Goal: Task Accomplishment & Management: Use online tool/utility

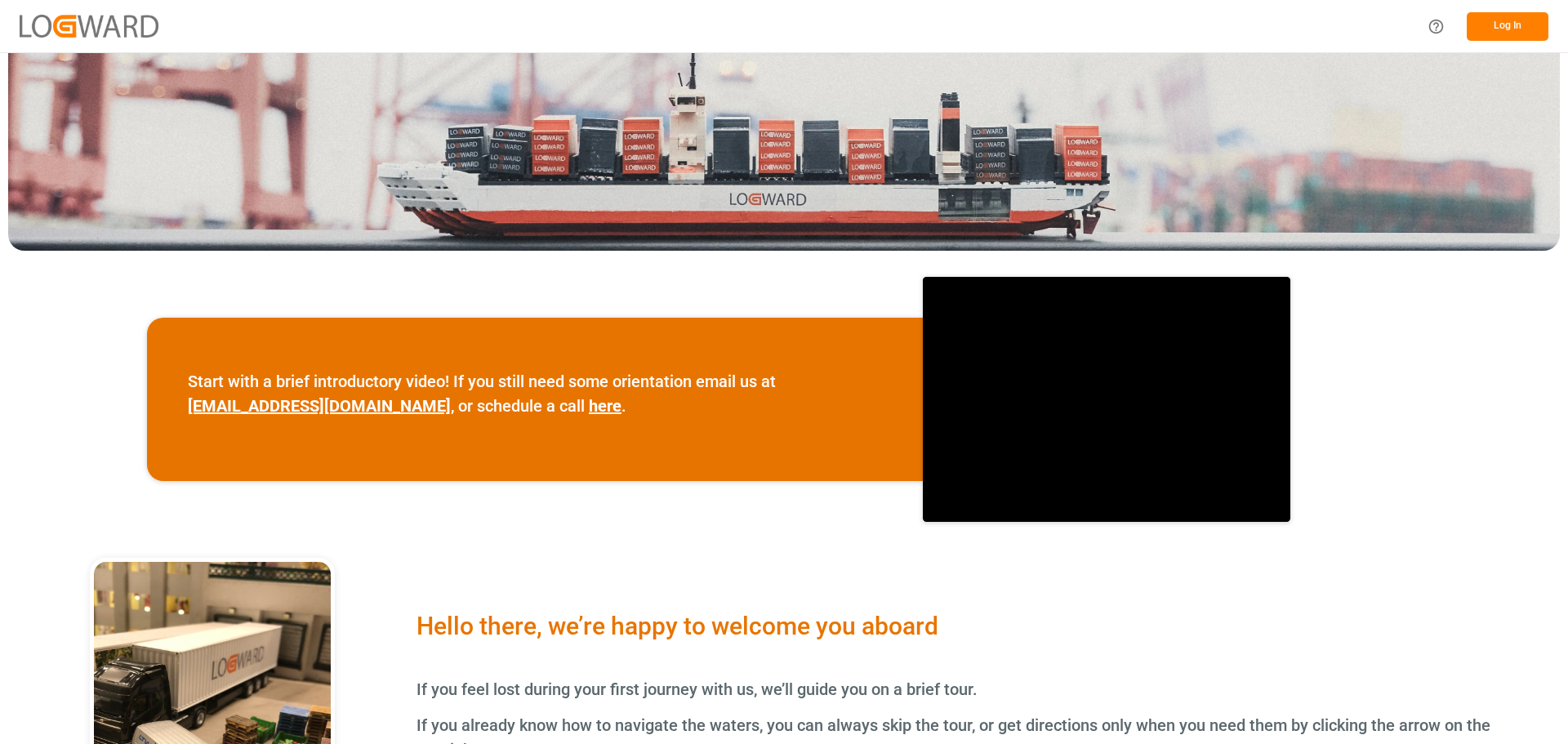
scroll to position [29, 0]
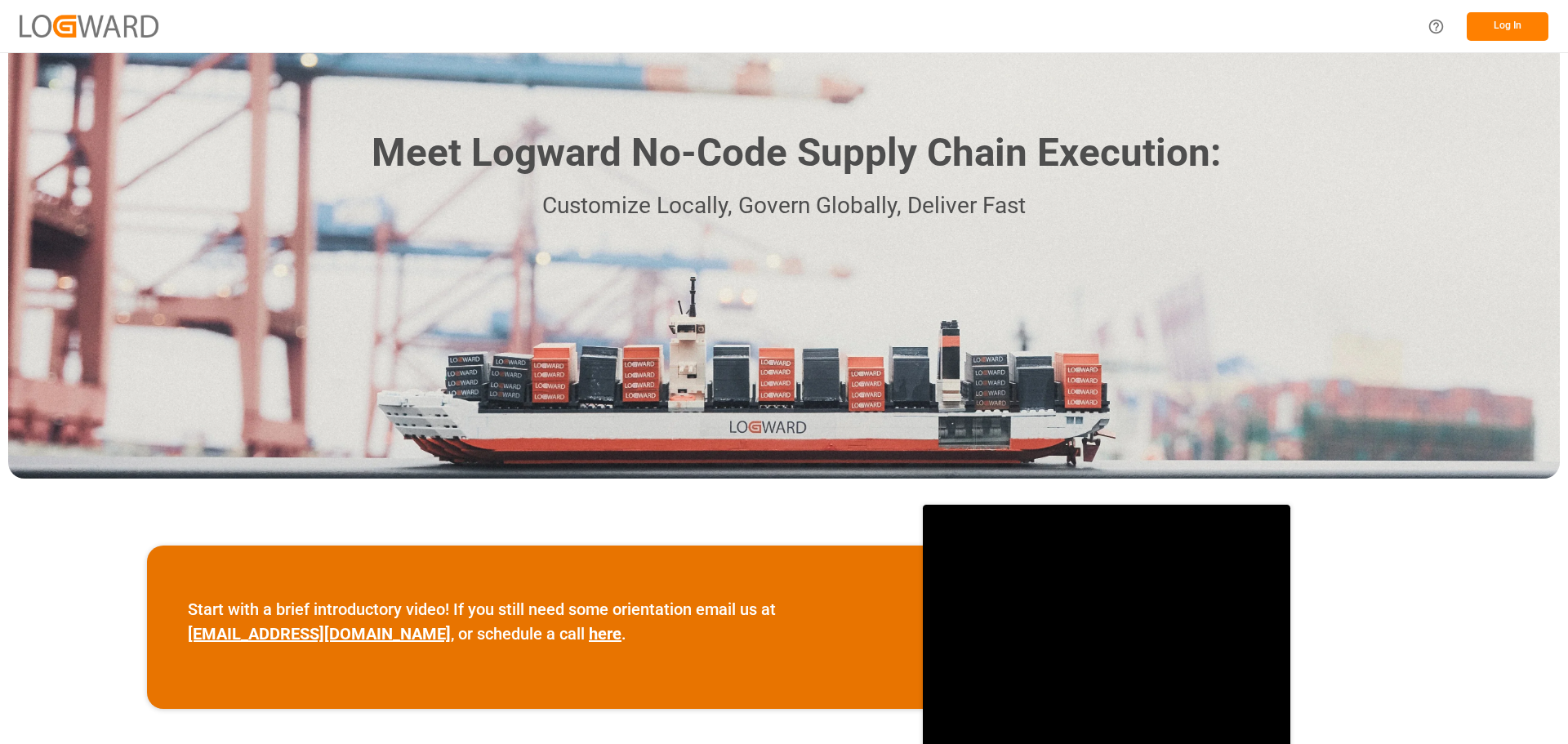
click at [1514, 22] on button "Log In" at bounding box center [1507, 27] width 81 height 29
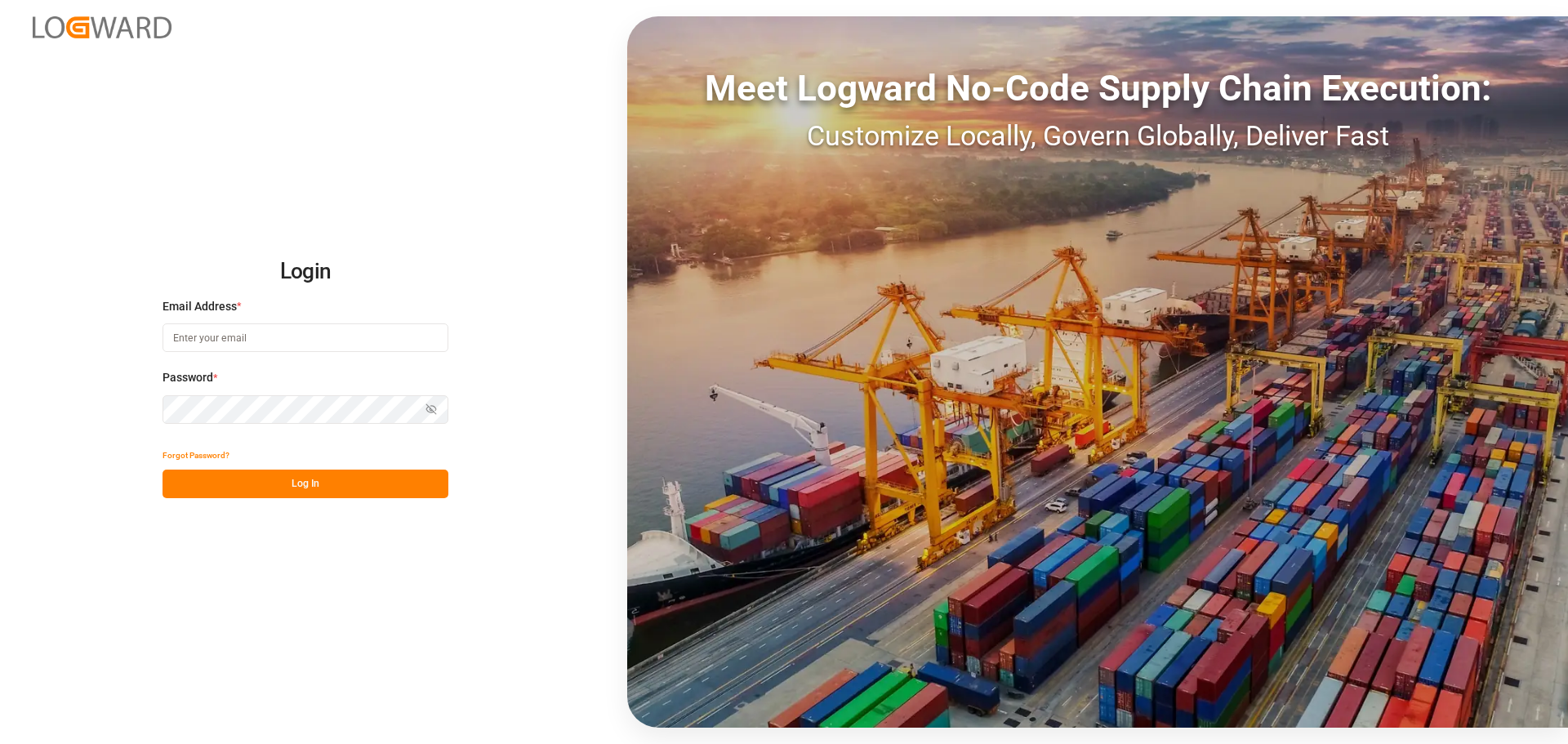
click at [256, 339] on input at bounding box center [305, 337] width 286 height 29
type input "[PERSON_NAME][EMAIL_ADDRESS][DOMAIN_NAME]"
click at [285, 486] on button "Log In" at bounding box center [305, 484] width 286 height 29
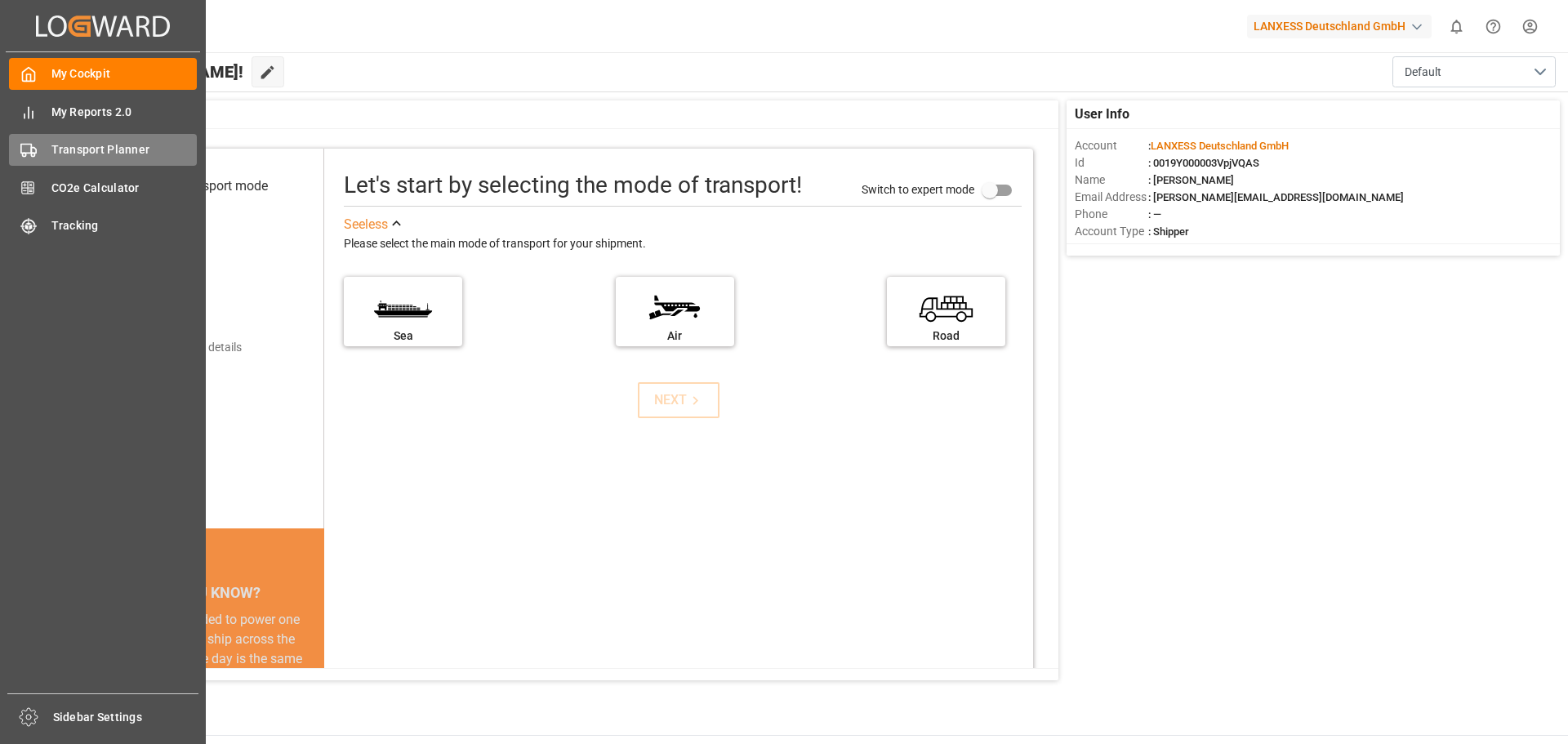
click at [142, 153] on span "Transport Planner" at bounding box center [124, 149] width 146 height 17
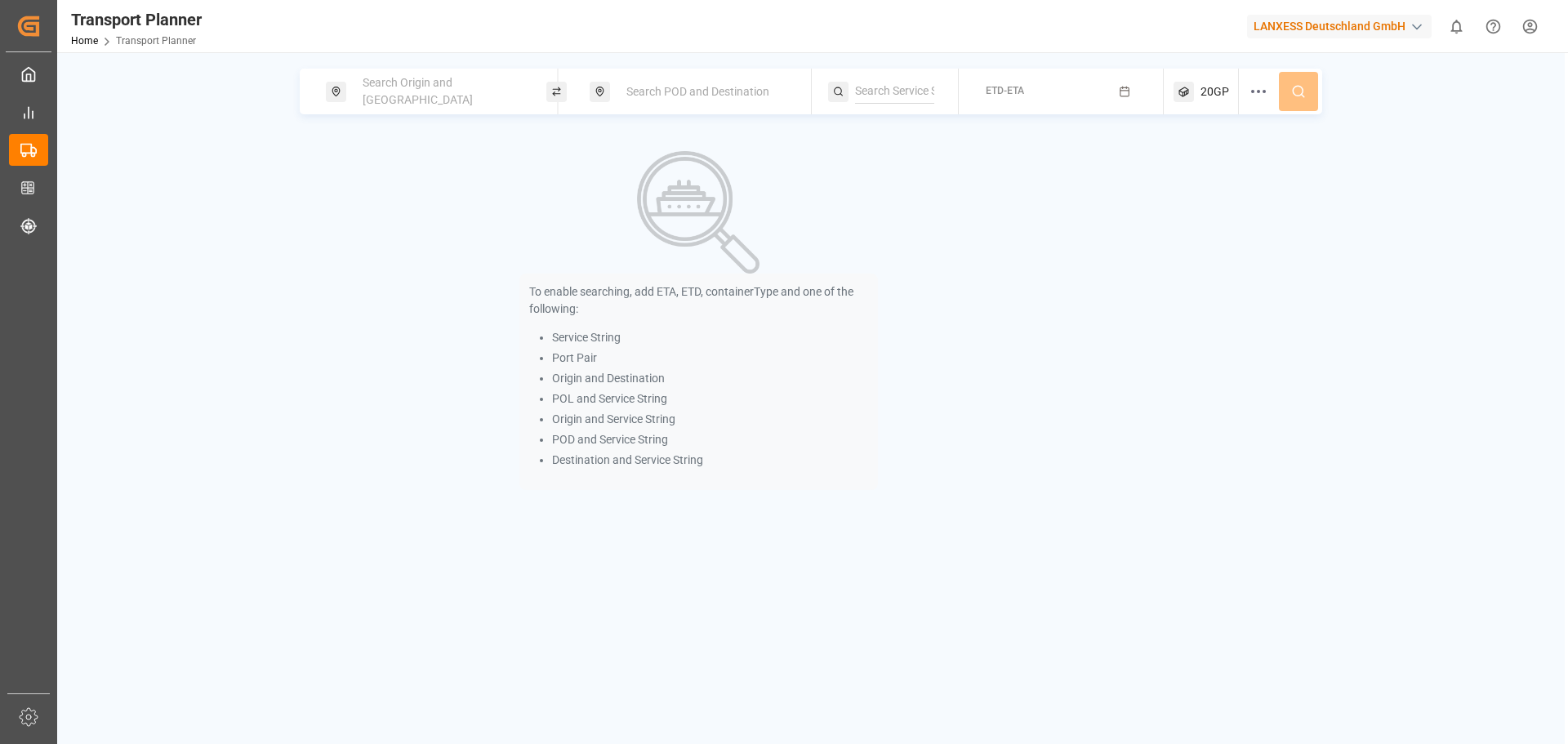
click at [462, 96] on span "Search Origin and [GEOGRAPHIC_DATA]" at bounding box center [417, 91] width 110 height 30
click at [384, 210] on input at bounding box center [427, 221] width 164 height 24
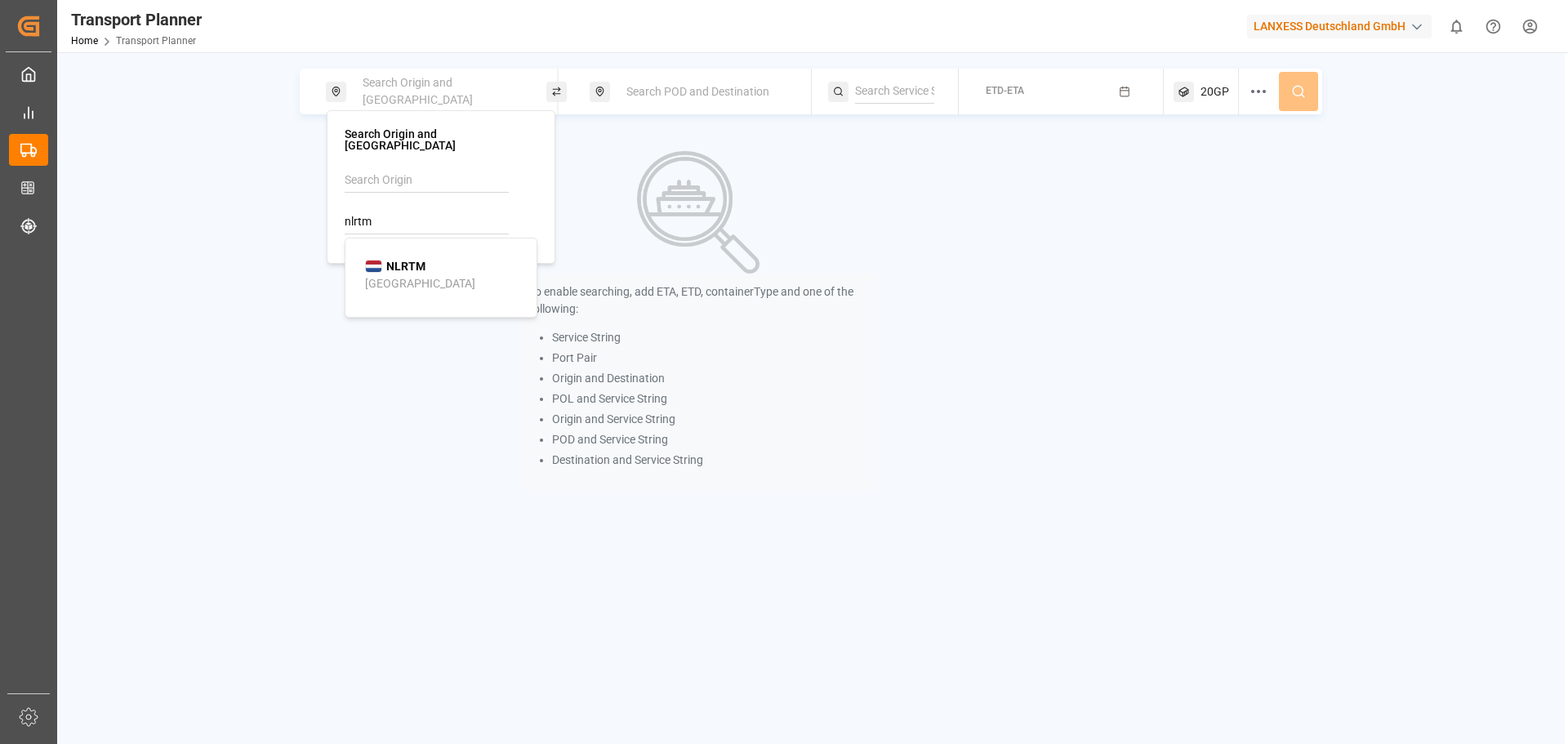
click at [400, 259] on b "NLRTM" at bounding box center [405, 266] width 39 height 13
type input "NLRTM"
click at [755, 96] on span "Search POD and Destination" at bounding box center [697, 91] width 143 height 13
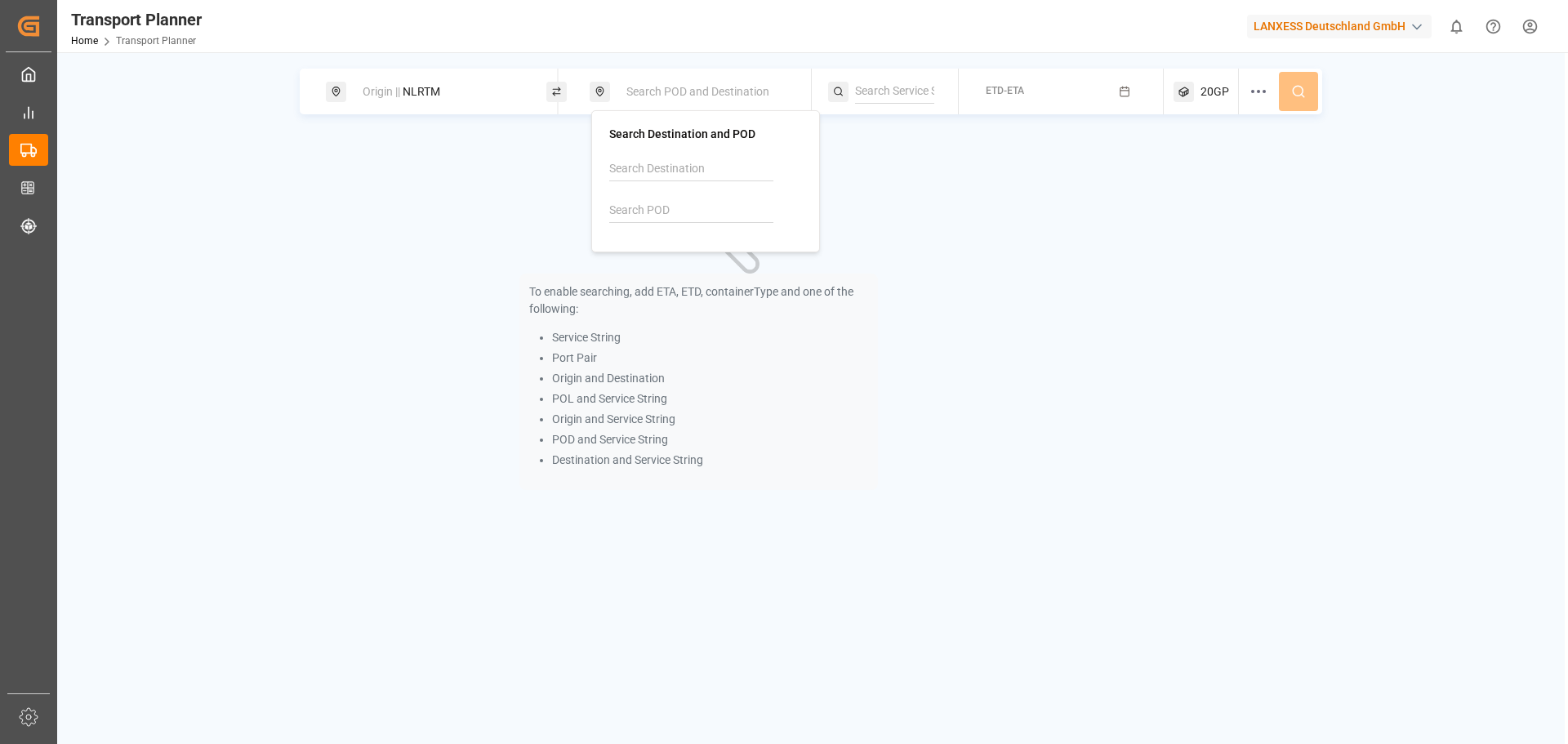
click at [675, 206] on input at bounding box center [691, 210] width 164 height 24
click at [680, 263] on span "CNSHA" at bounding box center [670, 255] width 39 height 17
type input "CNSHA"
click at [1073, 104] on button "ETD-ETA" at bounding box center [1060, 92] width 185 height 32
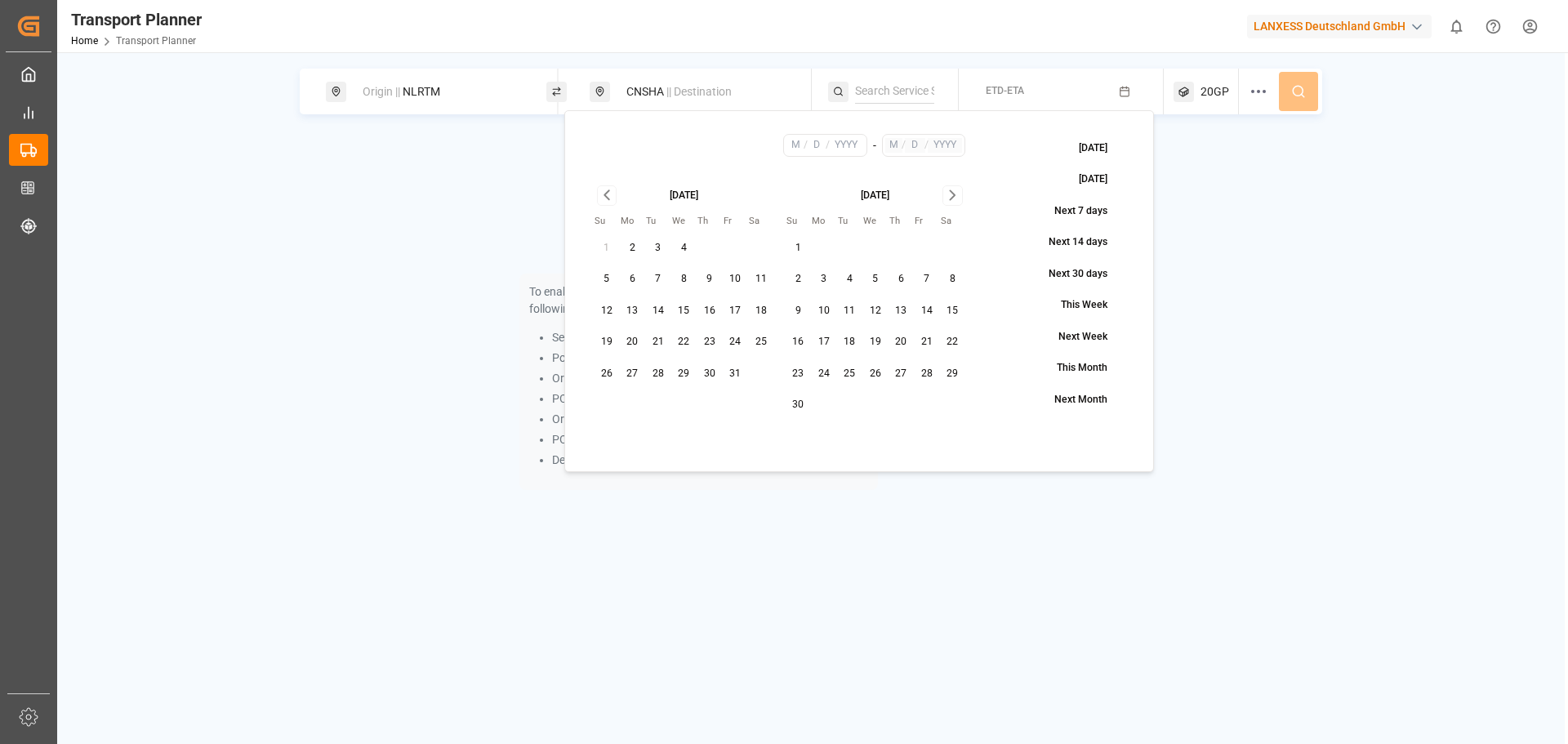
click at [1139, 96] on button "ETD-ETA" at bounding box center [1060, 92] width 185 height 32
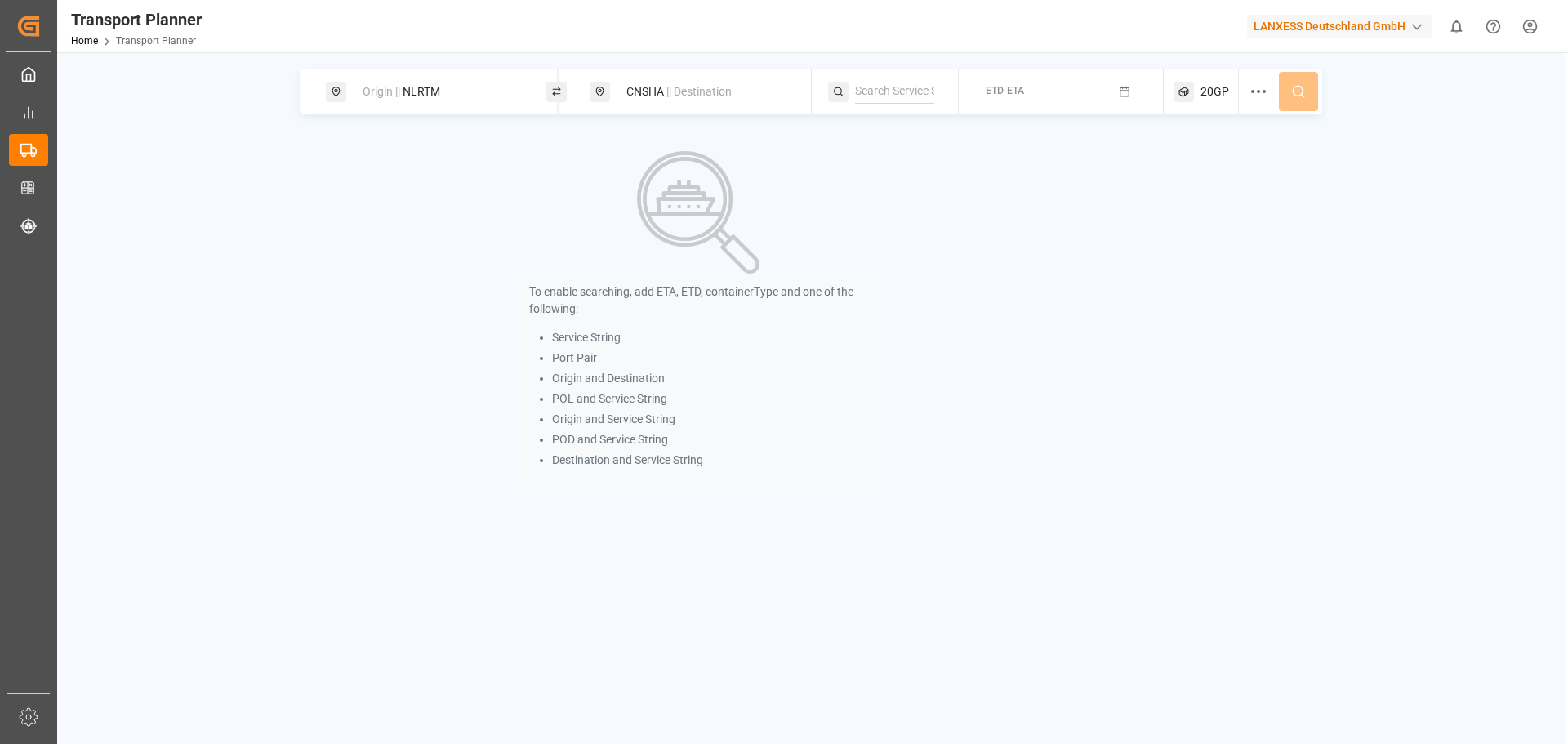
click at [1139, 96] on button "ETD-ETA" at bounding box center [1060, 92] width 185 height 32
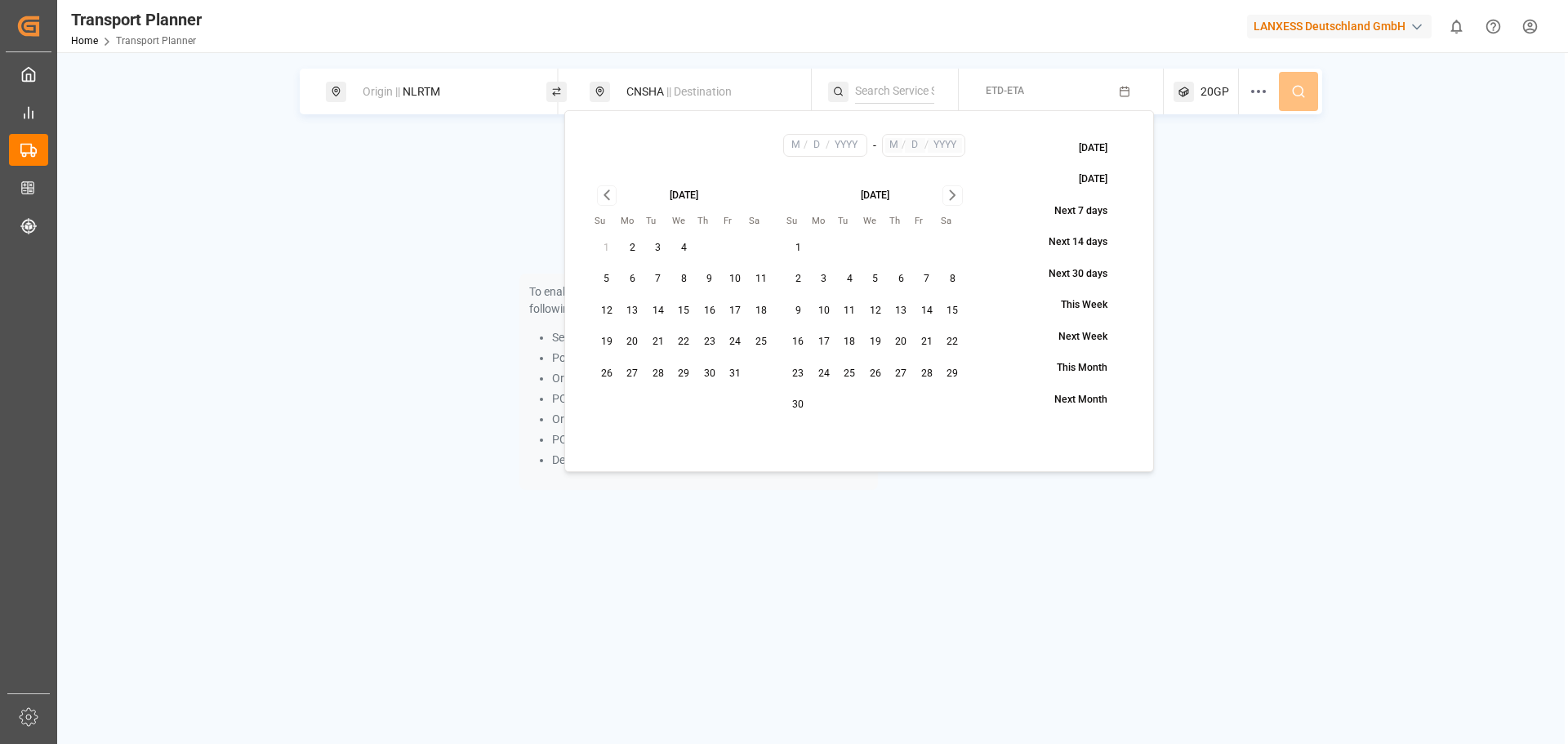
click at [699, 342] on button "23" at bounding box center [709, 341] width 26 height 26
type input "10"
type input "23"
type input "2025"
click at [956, 196] on icon "Go to next month" at bounding box center [952, 195] width 18 height 19
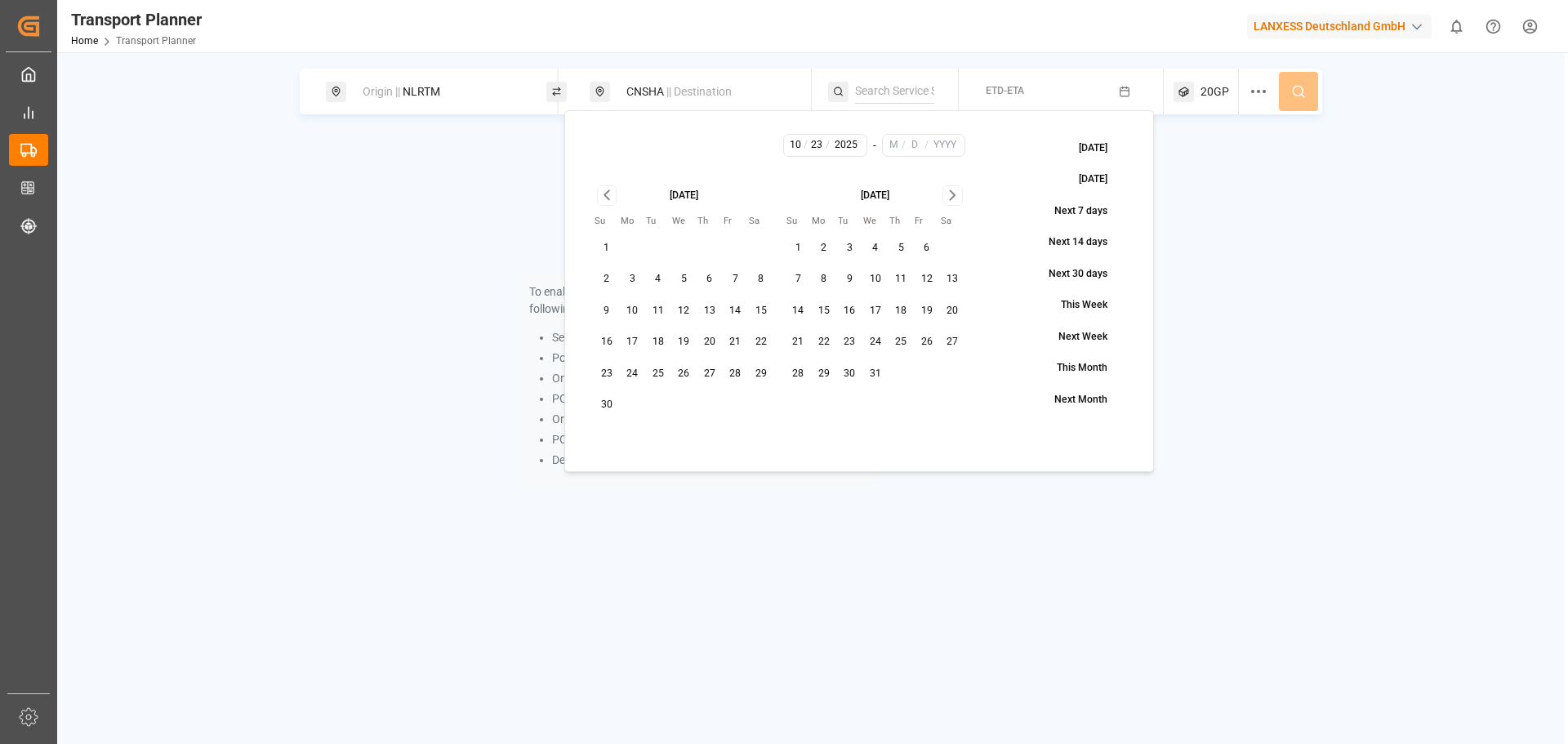
click at [877, 368] on button "31" at bounding box center [875, 373] width 26 height 26
type input "12"
type input "31"
type input "2025"
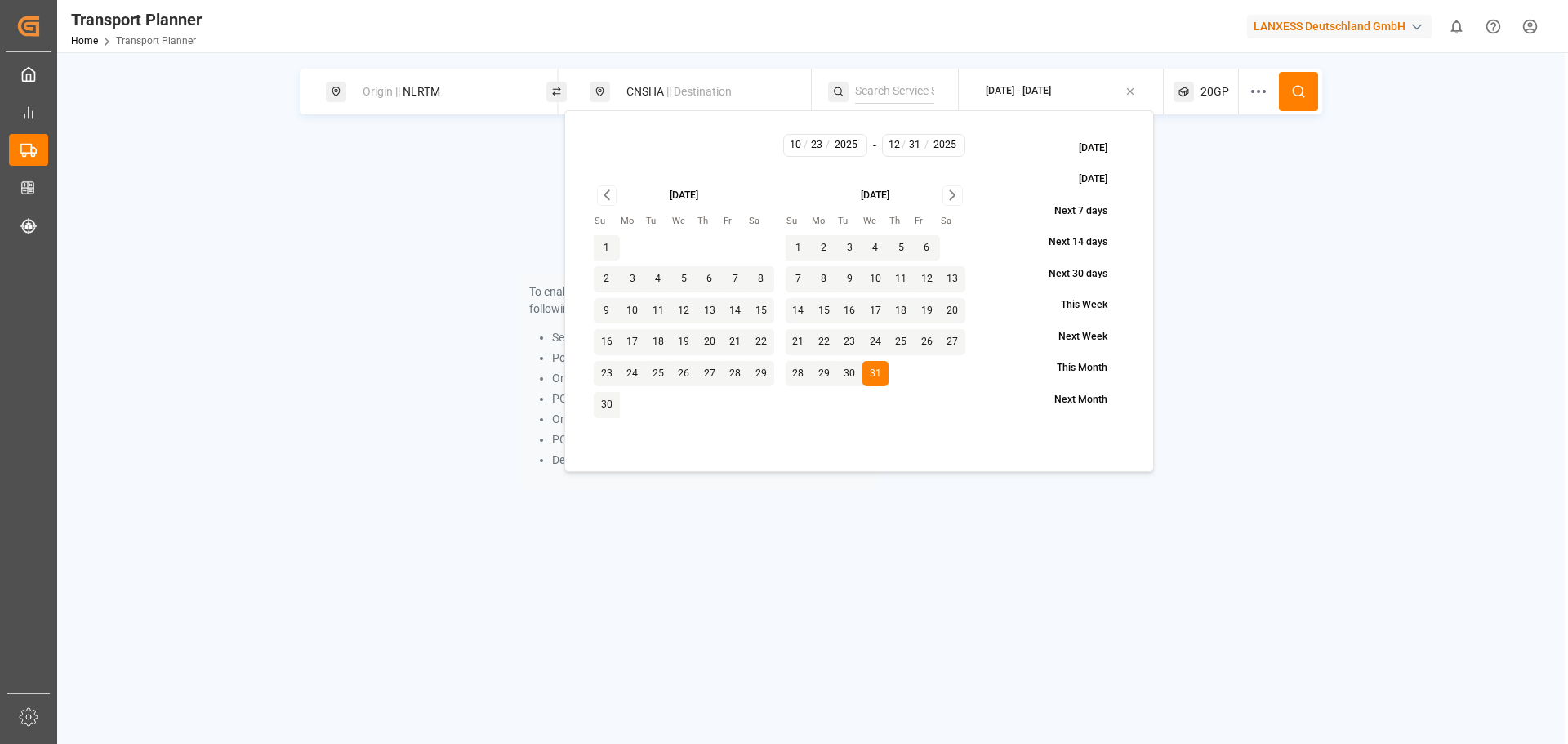
click at [1292, 91] on icon at bounding box center [1299, 91] width 15 height 15
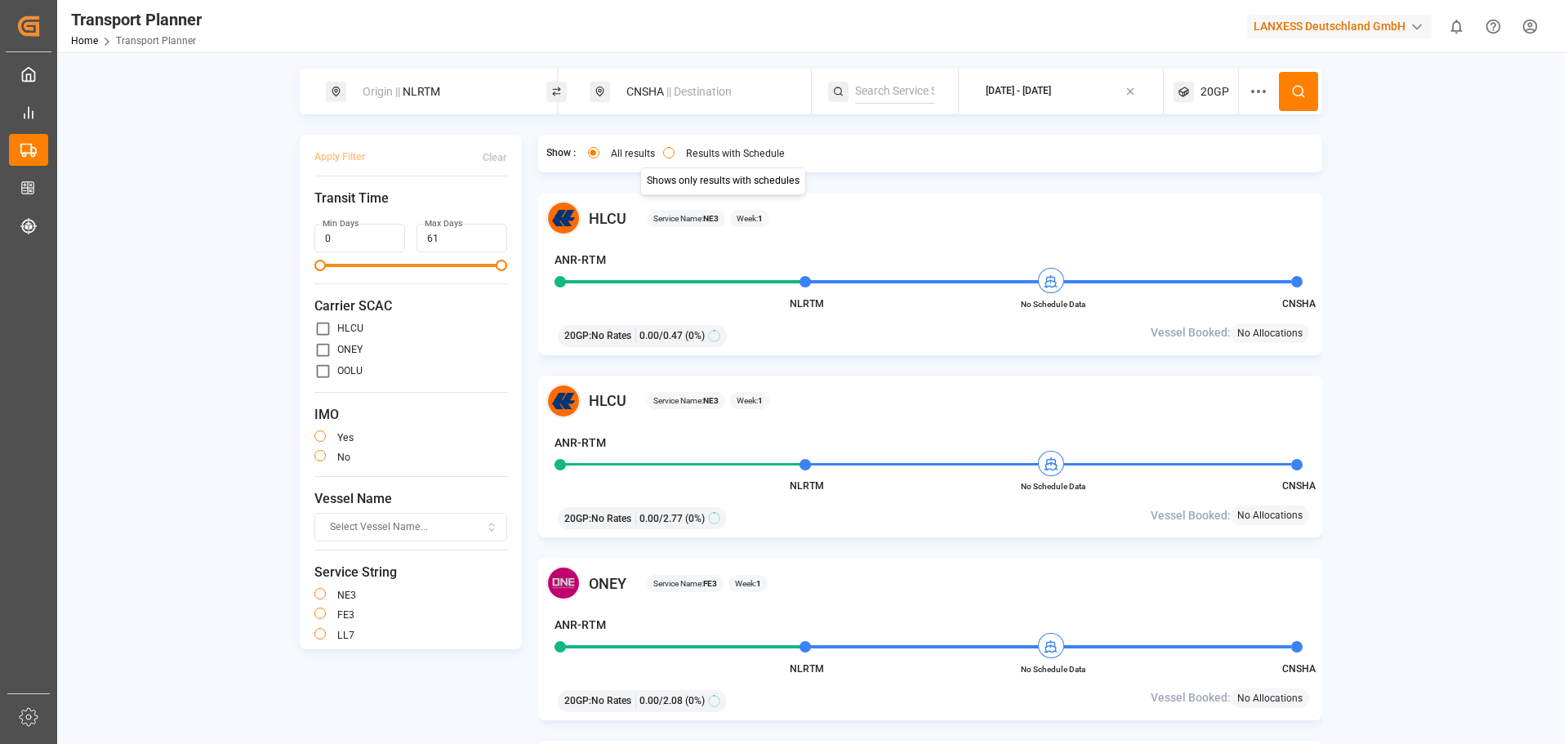
click at [726, 154] on label "Results with Schedule" at bounding box center [736, 153] width 99 height 10
click at [675, 154] on button "Results with Schedule" at bounding box center [669, 153] width 12 height 12
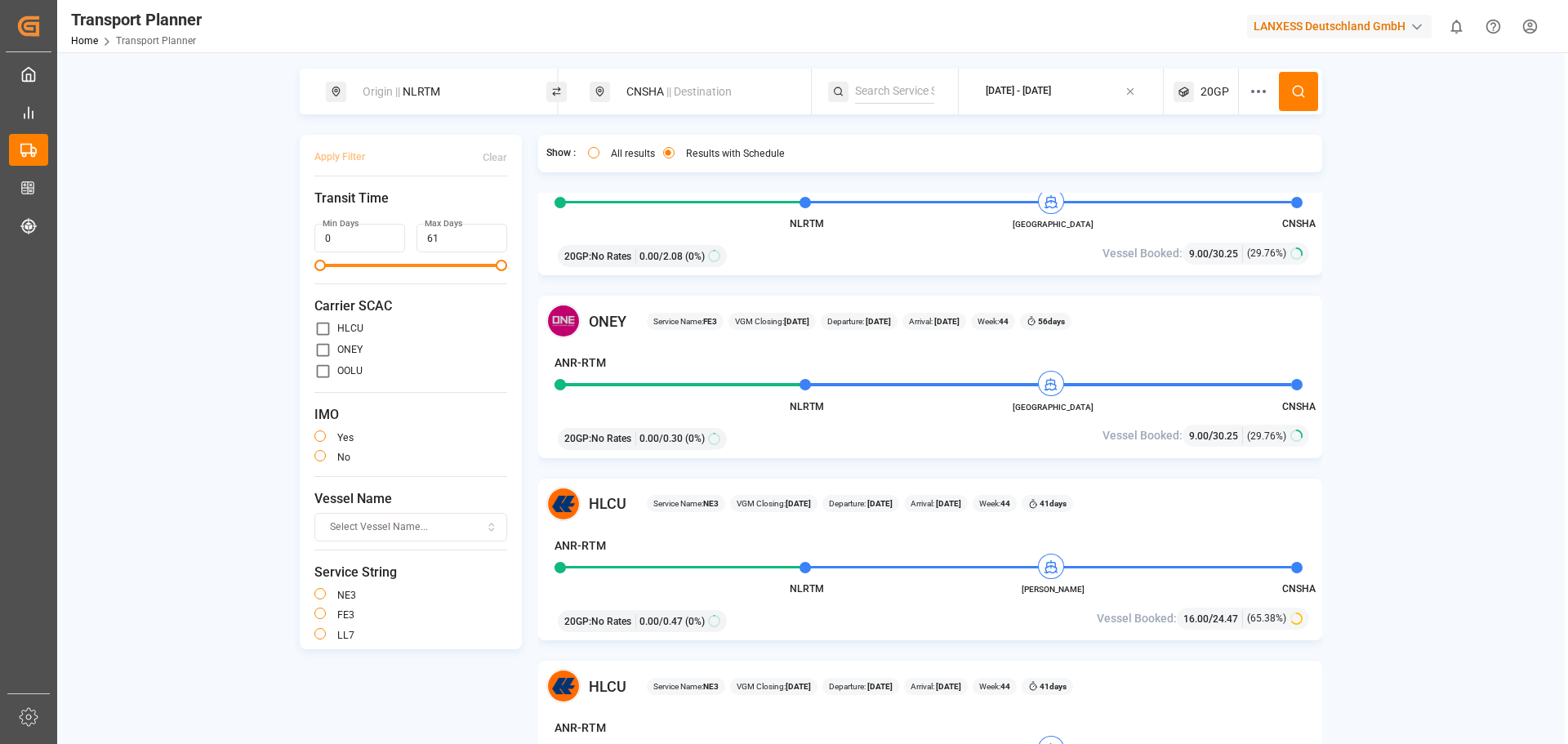
scroll to position [1388, 0]
